Goal: Information Seeking & Learning: Learn about a topic

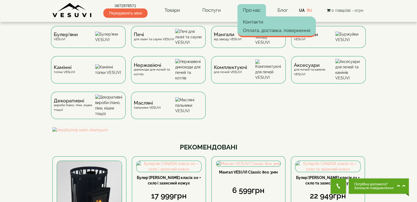
click at [256, 11] on link "Про нас" at bounding box center [251, 10] width 28 height 13
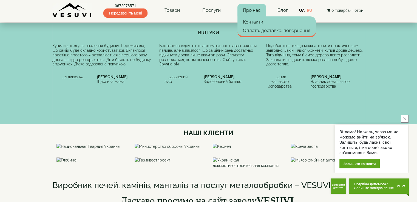
click at [52, 94] on div "ВІДГУКИ Купили котел для опалення будинку. Переживала, що самій буде складно ко…" at bounding box center [208, 73] width 312 height 101
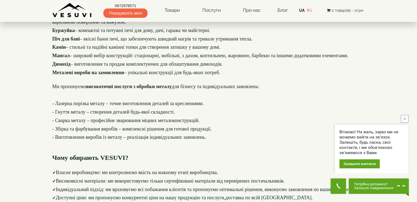
scroll to position [521, 0]
drag, startPoint x: 53, startPoint y: 97, endPoint x: 150, endPoint y: 99, distance: 97.6
type textarea "**********"
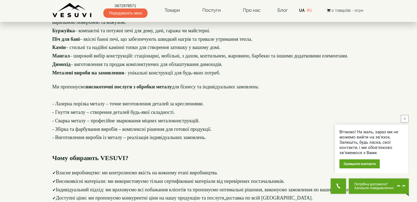
drag, startPoint x: 242, startPoint y: 96, endPoint x: 85, endPoint y: 99, distance: 157.6
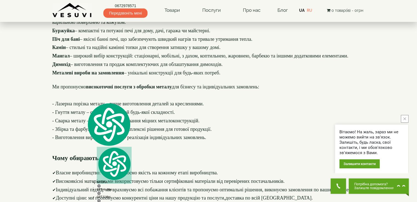
click at [209, 114] on div "Виробник печей, камінів, мангалів та послуг металообробки – VESUVI Ласкаво прос…" at bounding box center [208, 92] width 312 height 317
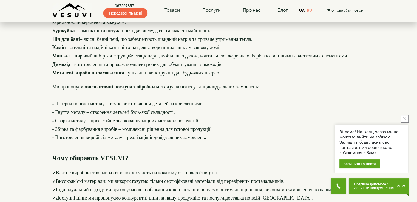
drag, startPoint x: 55, startPoint y: 124, endPoint x: 199, endPoint y: 127, distance: 144.2
click at [199, 127] on div "Виробник печей, камінів, мангалів та послуг металообробки – VESUVI Ласкаво прос…" at bounding box center [208, 92] width 312 height 317
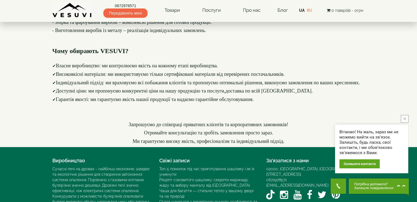
scroll to position [630, 0]
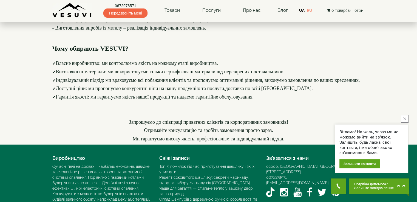
drag, startPoint x: 95, startPoint y: 112, endPoint x: 209, endPoint y: 114, distance: 114.3
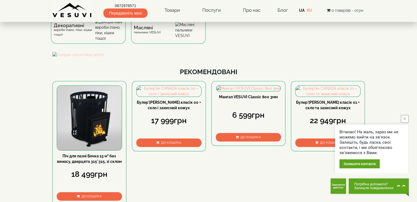
scroll to position [0, 0]
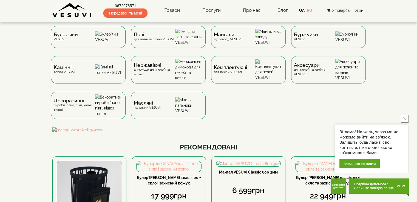
click at [402, 119] on button "close button" at bounding box center [405, 119] width 8 height 8
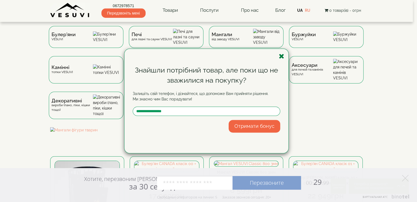
click at [280, 56] on icon "button" at bounding box center [281, 56] width 5 height 7
